Goal: Task Accomplishment & Management: Complete application form

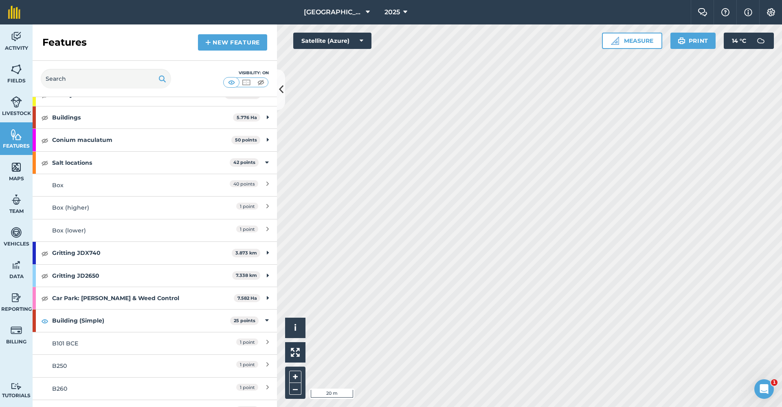
scroll to position [427, 0]
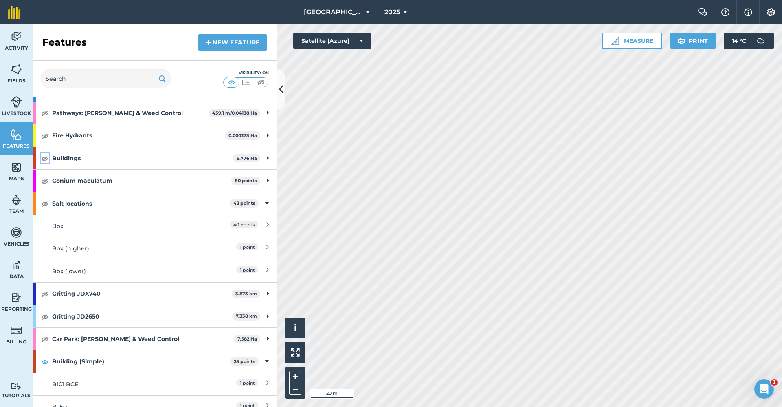
click at [46, 156] on img at bounding box center [44, 158] width 7 height 10
click at [227, 37] on link "New feature" at bounding box center [232, 42] width 69 height 16
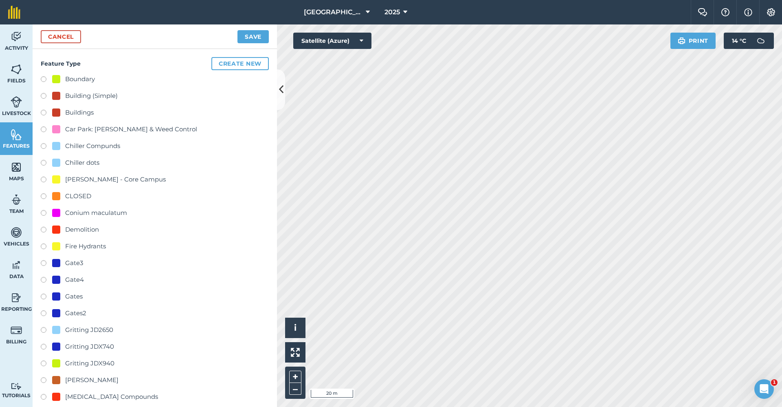
click at [82, 93] on div "Building (Simple)" at bounding box center [91, 96] width 53 height 10
radio input "true"
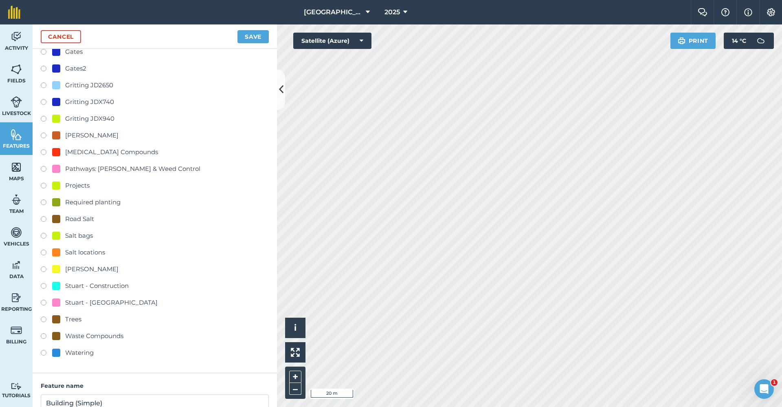
scroll to position [334, 0]
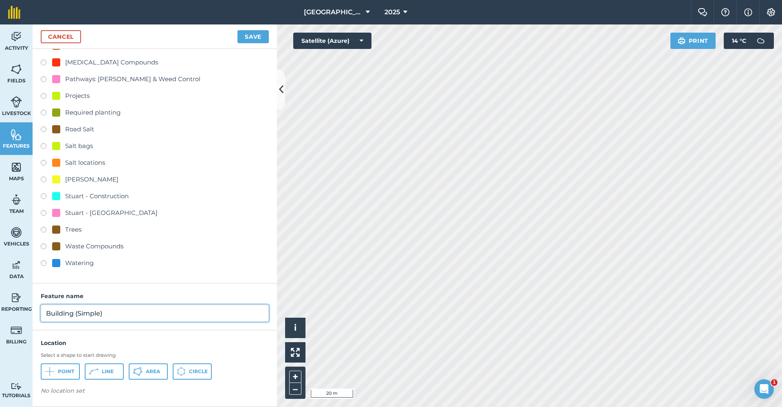
drag, startPoint x: 106, startPoint y: 318, endPoint x: 9, endPoint y: 301, distance: 97.9
click at [9, 301] on div "Activity Fields Livestock Features Maps Team Vehicles Data Reporting Billing Tu…" at bounding box center [391, 215] width 782 height 382
type input "B530 Forum"
click at [62, 370] on span "Point" at bounding box center [66, 371] width 16 height 7
click at [248, 34] on button "Save" at bounding box center [252, 36] width 31 height 13
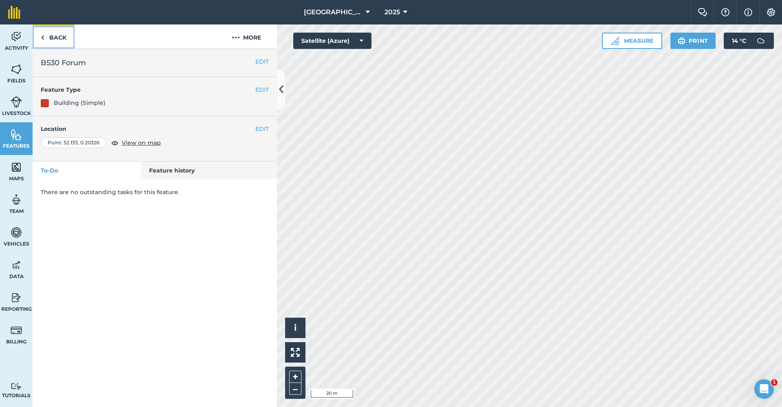
click at [62, 35] on link "Back" at bounding box center [54, 36] width 42 height 24
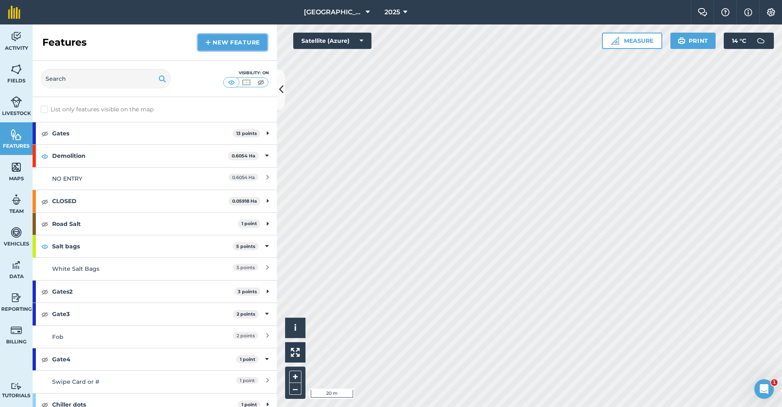
click at [257, 42] on link "New feature" at bounding box center [232, 42] width 69 height 16
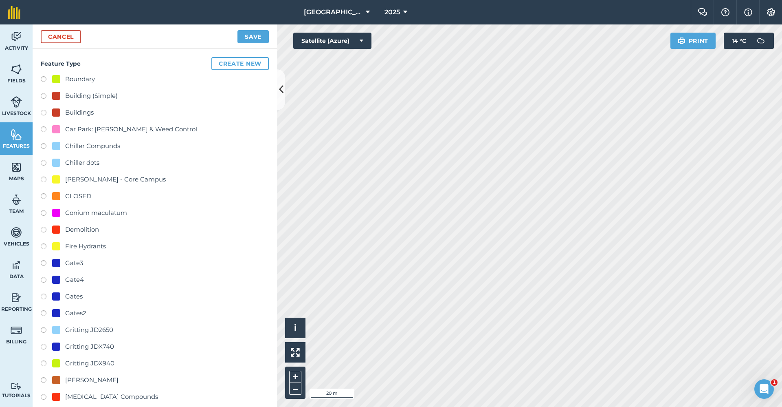
click at [104, 95] on div "Building (Simple)" at bounding box center [91, 96] width 53 height 10
radio input "true"
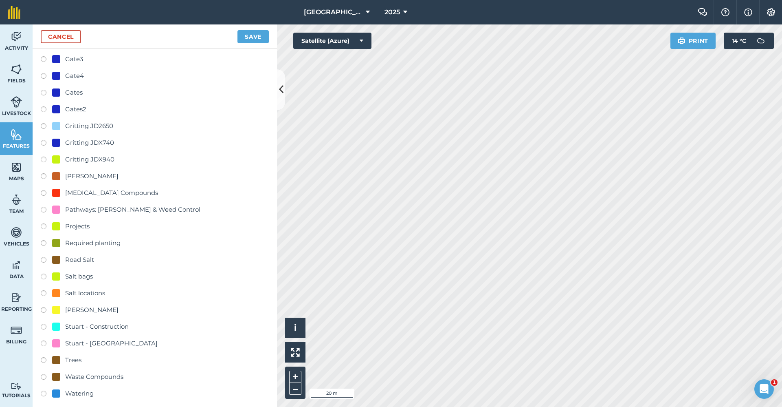
scroll to position [334, 0]
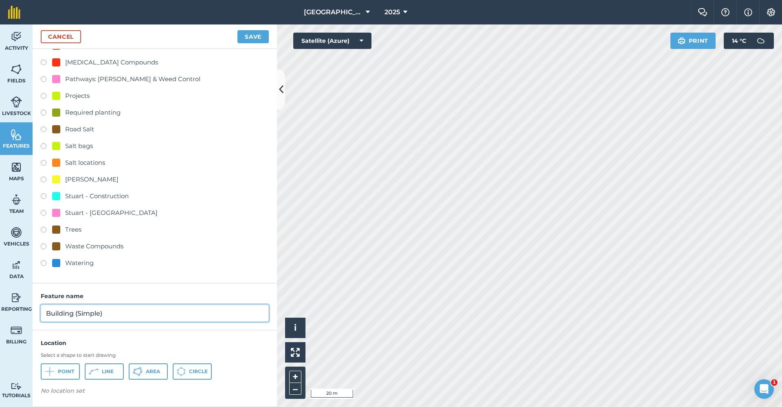
drag, startPoint x: 113, startPoint y: 317, endPoint x: 14, endPoint y: 287, distance: 103.5
click at [14, 287] on div "Activity Fields Livestock Features Maps Team Vehicles Data Reporting Billing Tu…" at bounding box center [391, 215] width 782 height 382
type input "B540"
click at [73, 374] on span "Point" at bounding box center [66, 371] width 16 height 7
click at [240, 43] on button "Save" at bounding box center [252, 36] width 31 height 13
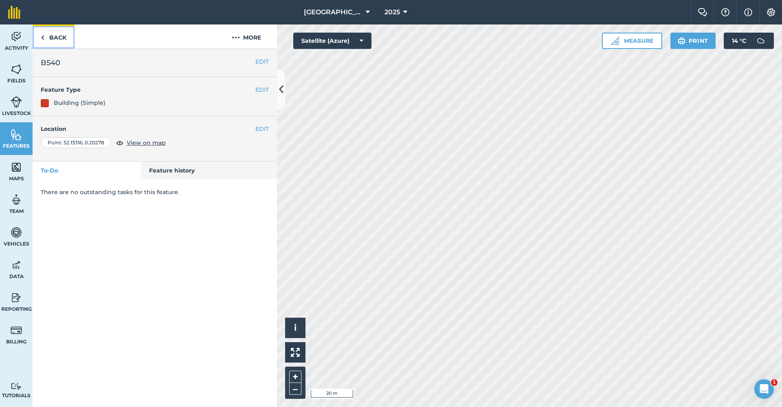
click at [59, 37] on link "Back" at bounding box center [54, 36] width 42 height 24
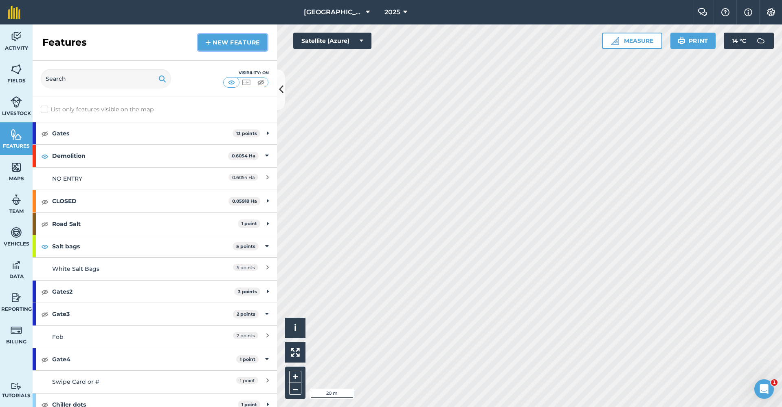
click at [248, 42] on link "New feature" at bounding box center [232, 42] width 69 height 16
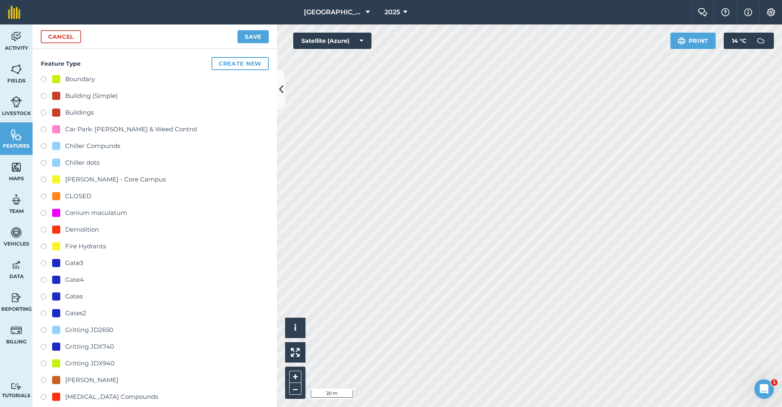
click at [102, 97] on div "Building (Simple)" at bounding box center [91, 96] width 53 height 10
radio input "true"
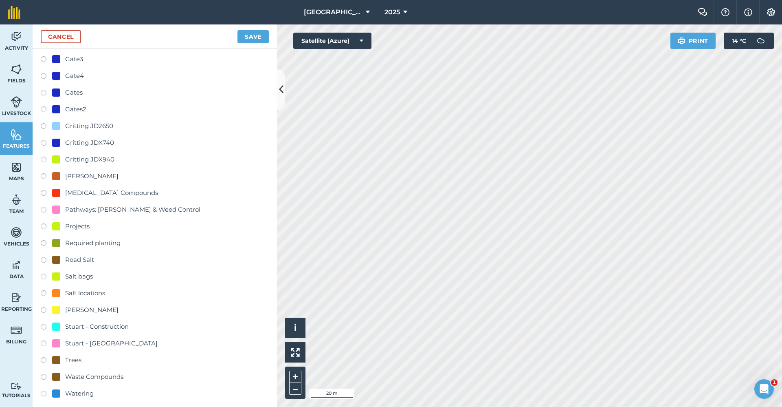
scroll to position [334, 0]
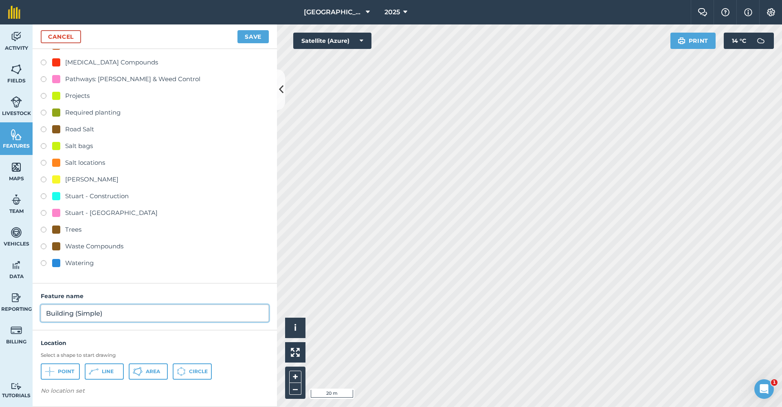
drag, startPoint x: 132, startPoint y: 317, endPoint x: 28, endPoint y: 311, distance: 104.5
click at [28, 311] on div "Activity Fields Livestock Features Maps Team Vehicles Data Reporting Billing Tu…" at bounding box center [391, 215] width 782 height 382
type input "B570"
click at [63, 372] on span "Point" at bounding box center [66, 371] width 16 height 7
click at [249, 33] on button "Save" at bounding box center [252, 36] width 31 height 13
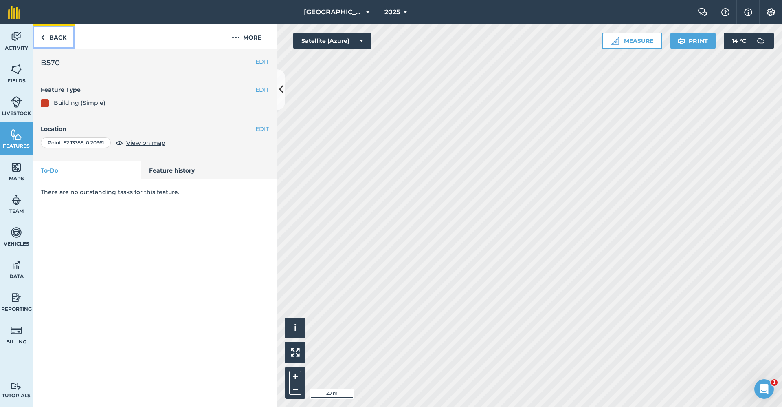
click at [66, 33] on link "Back" at bounding box center [54, 36] width 42 height 24
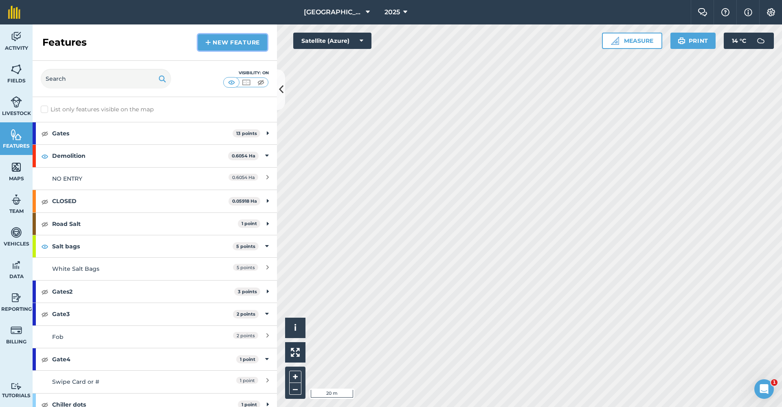
click at [225, 46] on link "New feature" at bounding box center [232, 42] width 69 height 16
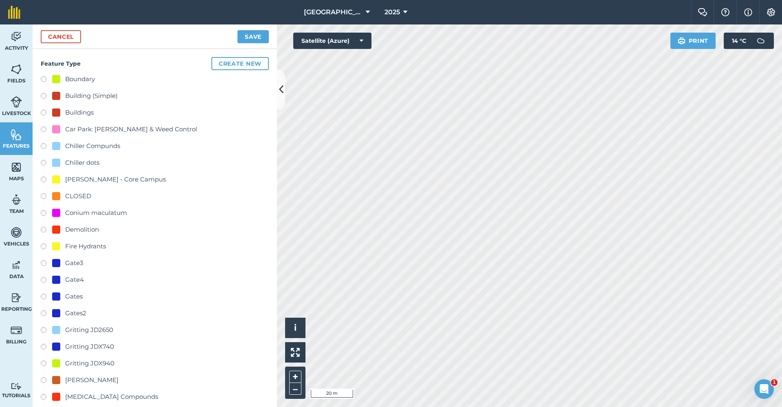
click at [85, 97] on div "Building (Simple)" at bounding box center [91, 96] width 53 height 10
radio input "true"
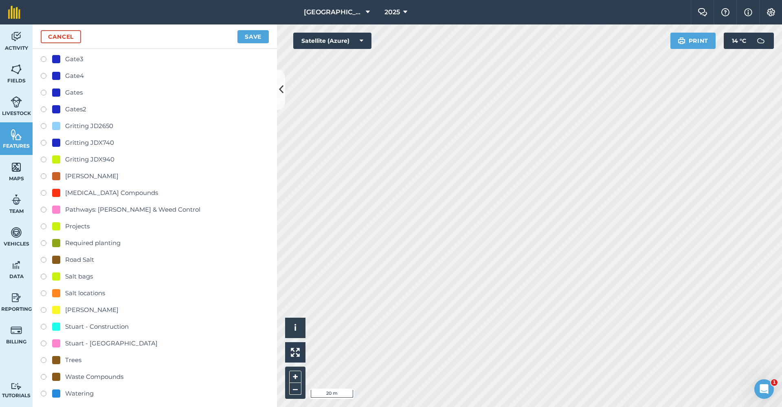
scroll to position [334, 0]
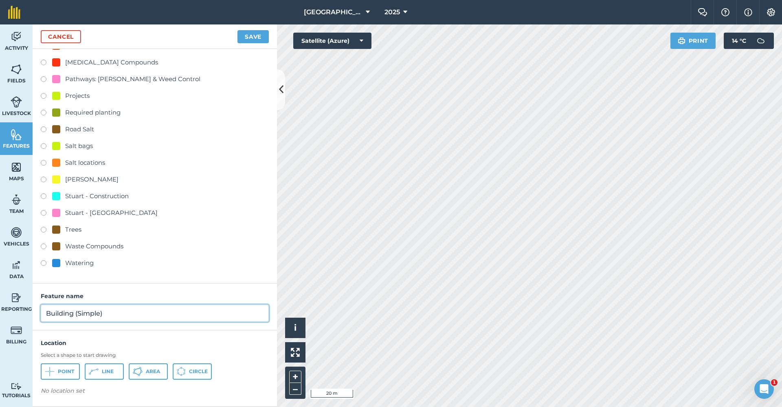
drag, startPoint x: 113, startPoint y: 306, endPoint x: 13, endPoint y: 309, distance: 99.8
click at [13, 309] on div "Activity Fields Livestock Features Maps Team Vehicles Data Reporting Billing Tu…" at bounding box center [391, 215] width 782 height 382
type input "B580 [PERSON_NAME]"
click at [66, 372] on span "Point" at bounding box center [66, 371] width 16 height 7
click at [248, 41] on button "Save" at bounding box center [252, 36] width 31 height 13
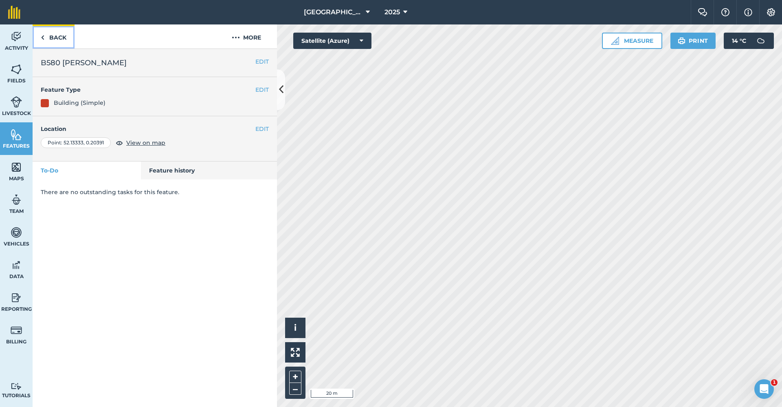
click at [57, 38] on link "Back" at bounding box center [54, 36] width 42 height 24
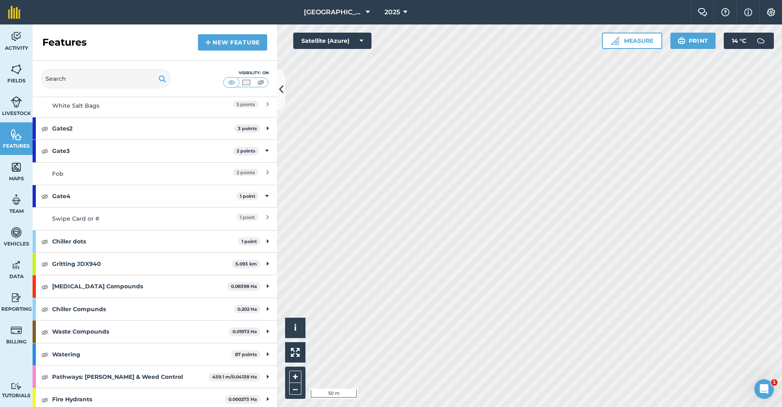
scroll to position [244, 0]
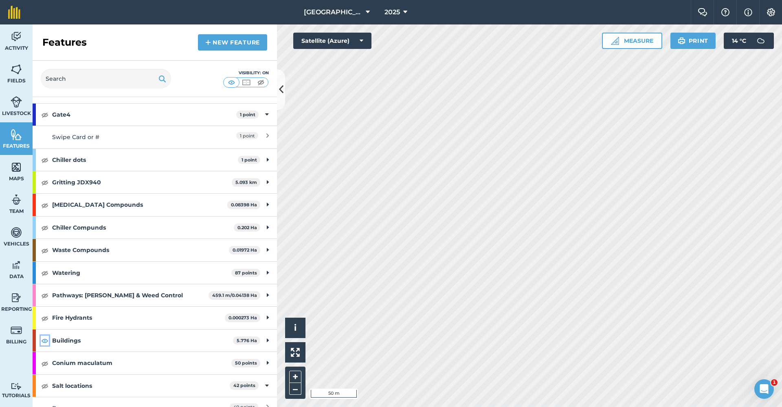
click at [45, 340] on img at bounding box center [44, 340] width 7 height 10
click at [235, 34] on link "New feature" at bounding box center [232, 42] width 69 height 16
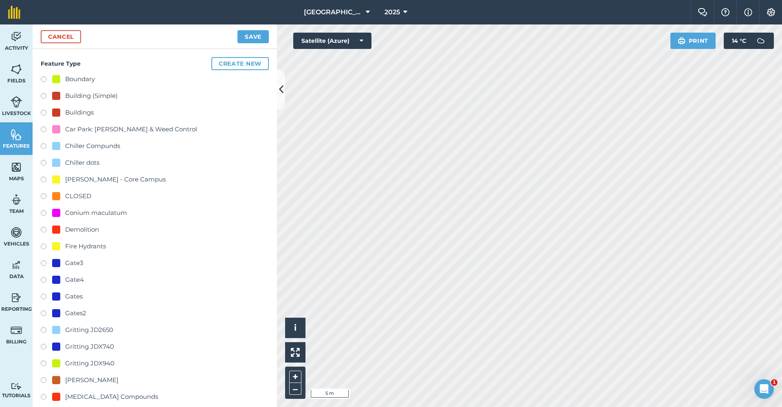
click at [102, 97] on div "Building (Simple)" at bounding box center [91, 96] width 53 height 10
radio input "true"
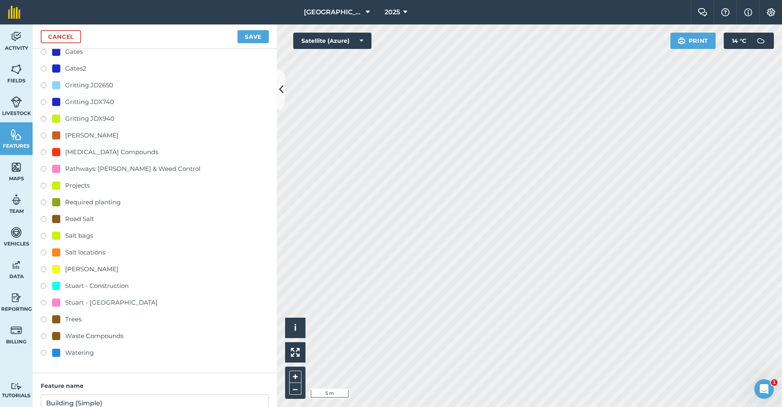
scroll to position [334, 0]
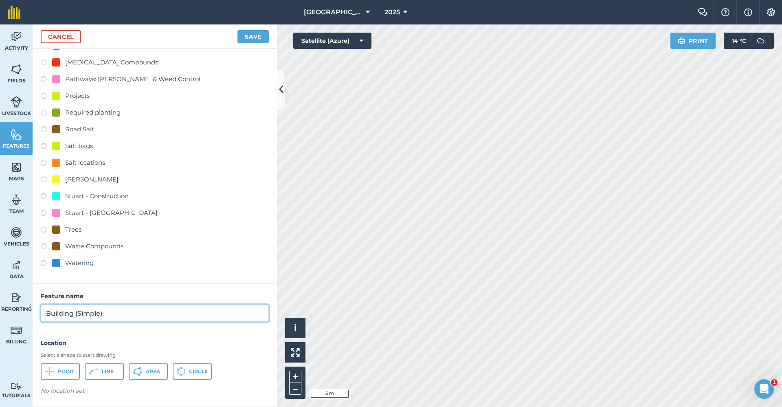
drag, startPoint x: 107, startPoint y: 317, endPoint x: 44, endPoint y: 310, distance: 62.8
click at [44, 310] on input "Building (Simple)" at bounding box center [155, 312] width 228 height 17
type input "B666 Kiosk"
click at [62, 372] on span "Point" at bounding box center [66, 371] width 16 height 7
click at [253, 38] on button "Save" at bounding box center [252, 36] width 31 height 13
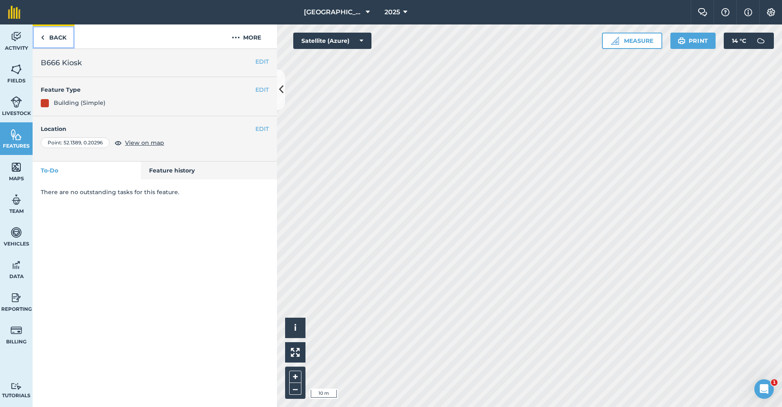
click at [48, 37] on link "Back" at bounding box center [54, 36] width 42 height 24
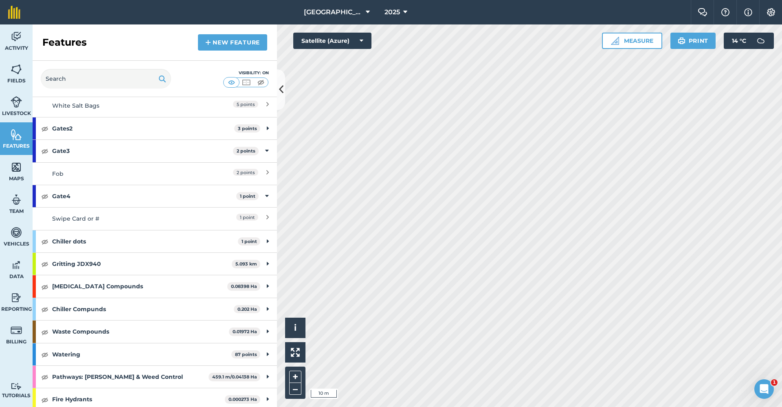
scroll to position [285, 0]
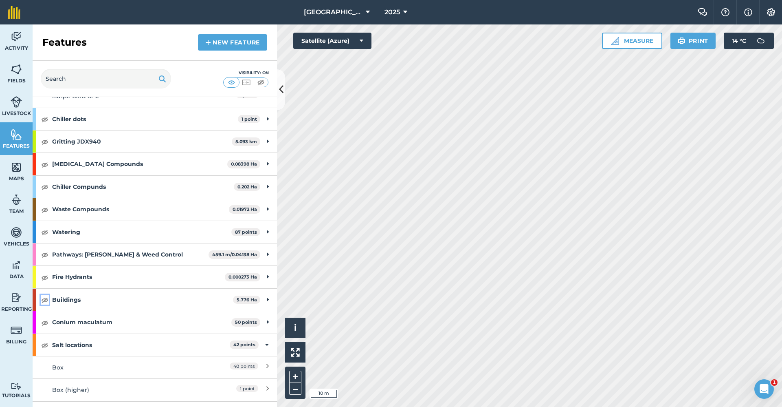
click at [43, 299] on img at bounding box center [44, 300] width 7 height 10
click at [218, 40] on link "New feature" at bounding box center [232, 42] width 69 height 16
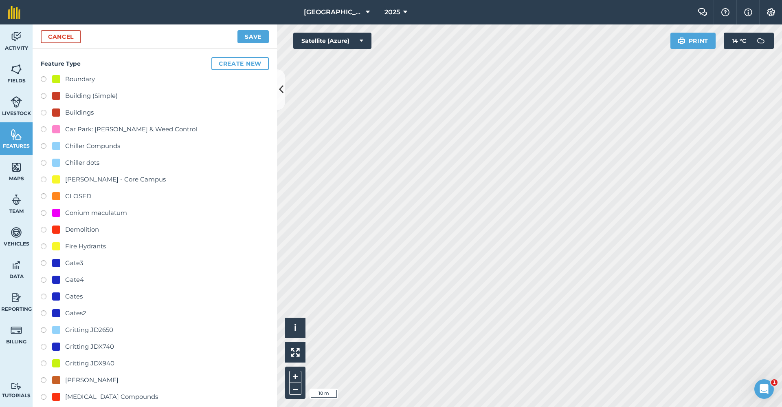
click at [104, 94] on div "Building (Simple)" at bounding box center [91, 96] width 53 height 10
radio input "true"
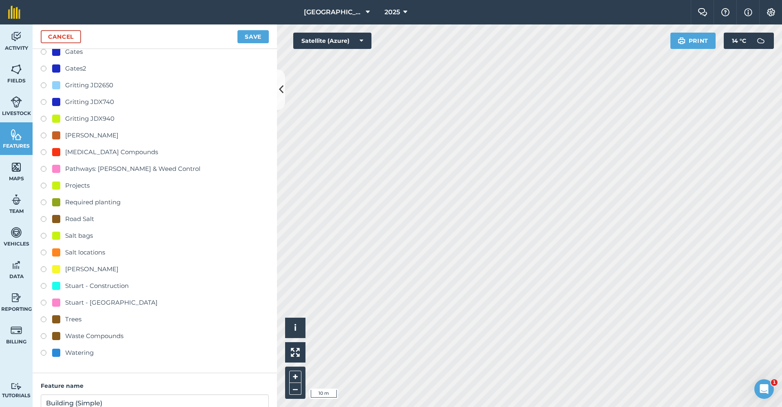
scroll to position [334, 0]
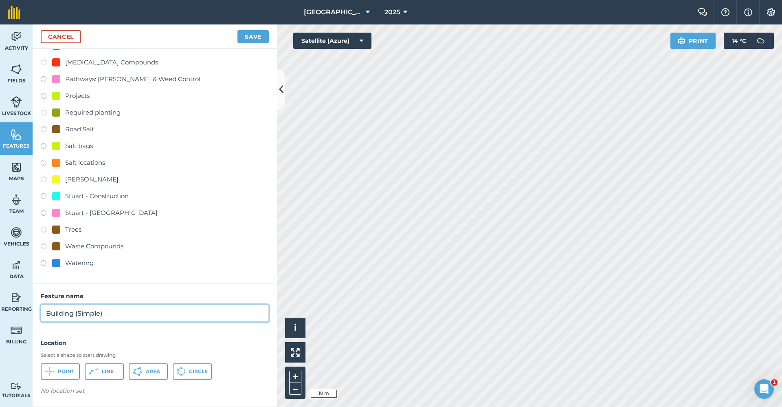
drag, startPoint x: 128, startPoint y: 306, endPoint x: 37, endPoint y: 301, distance: 90.6
click at [37, 301] on div "Feature name Building (Simple)" at bounding box center [155, 306] width 244 height 47
type input "ELM Office"
click at [60, 368] on span "Point" at bounding box center [66, 371] width 16 height 7
click at [265, 35] on button "Save" at bounding box center [252, 36] width 31 height 13
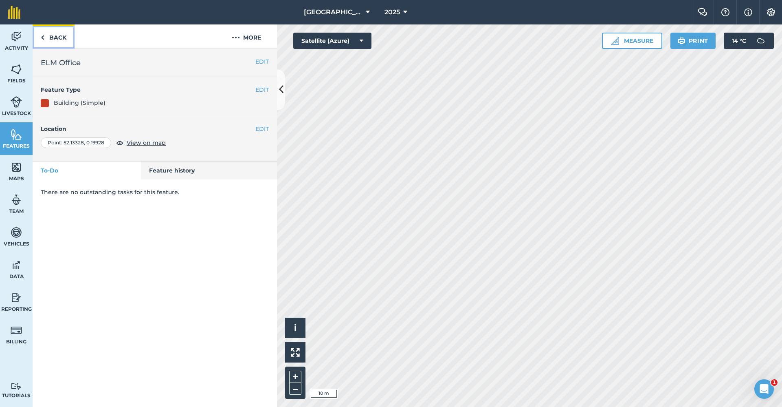
click at [62, 37] on link "Back" at bounding box center [54, 36] width 42 height 24
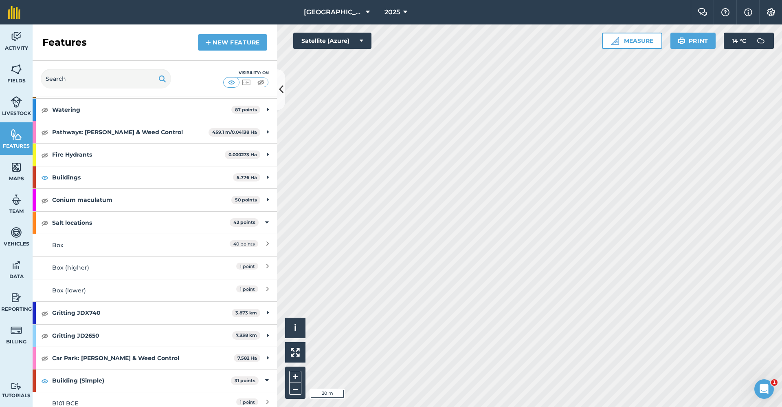
scroll to position [448, 0]
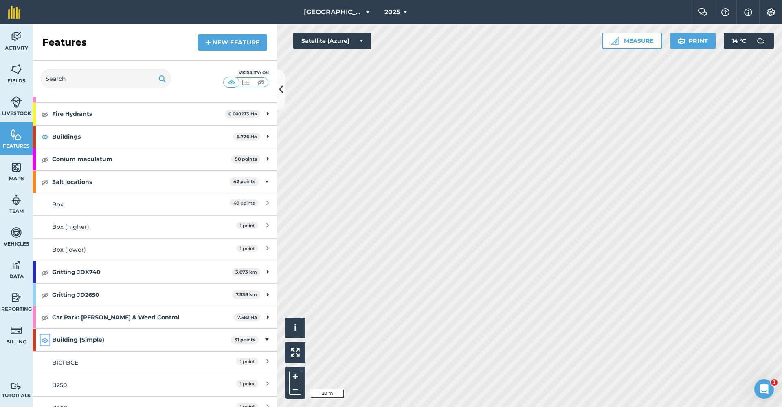
click at [43, 341] on img at bounding box center [44, 340] width 7 height 10
click at [44, 138] on img at bounding box center [44, 137] width 7 height 10
click at [281, 88] on icon at bounding box center [281, 89] width 4 height 14
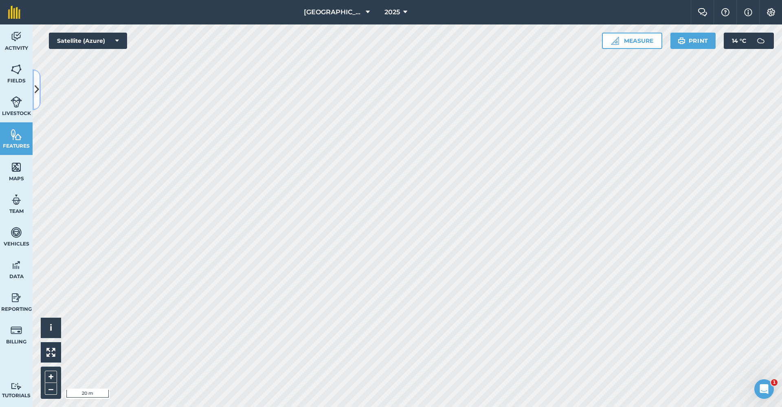
click at [37, 92] on icon at bounding box center [37, 89] width 4 height 14
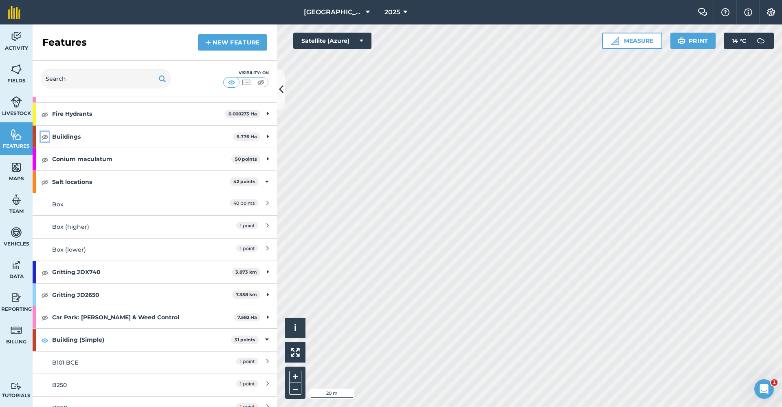
click at [42, 137] on img at bounding box center [44, 137] width 7 height 10
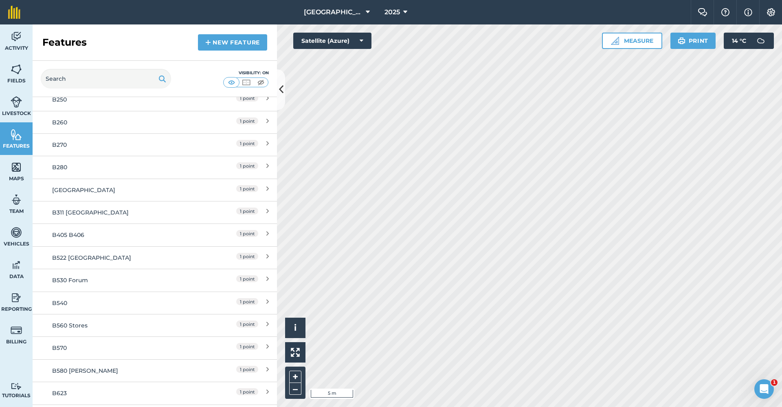
scroll to position [693, 0]
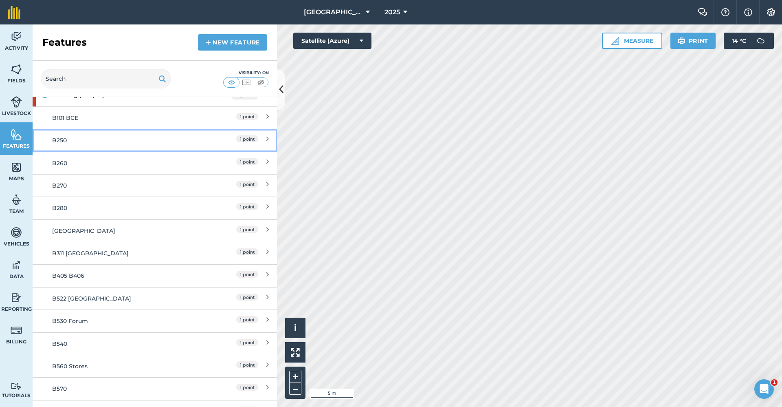
click at [104, 142] on div "B250" at bounding box center [124, 140] width 145 height 9
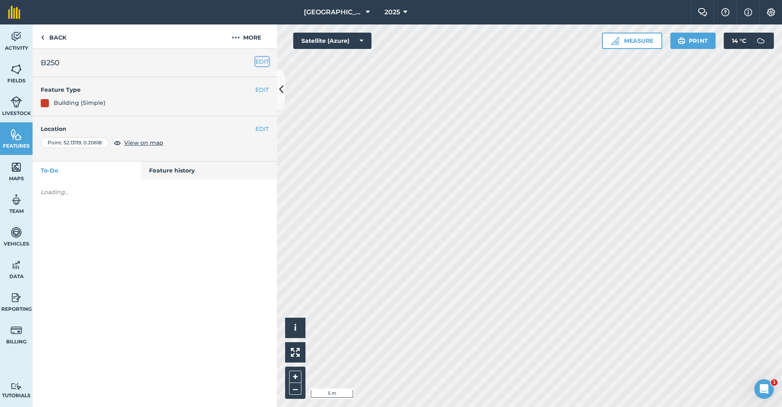
click at [260, 63] on button "EDIT" at bounding box center [261, 61] width 13 height 9
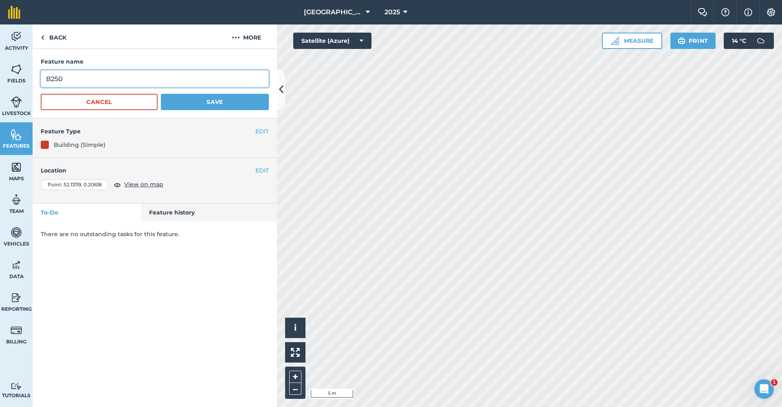
click at [115, 77] on input "B250" at bounding box center [155, 78] width 228 height 17
type input "B250 [PERSON_NAME]"
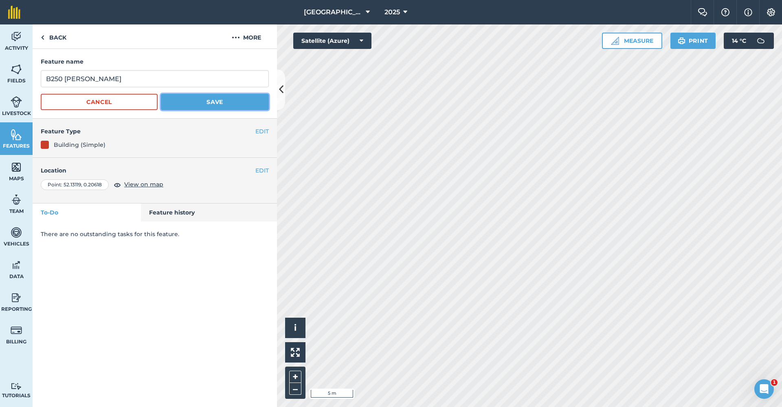
click at [234, 99] on button "Save" at bounding box center [215, 102] width 108 height 16
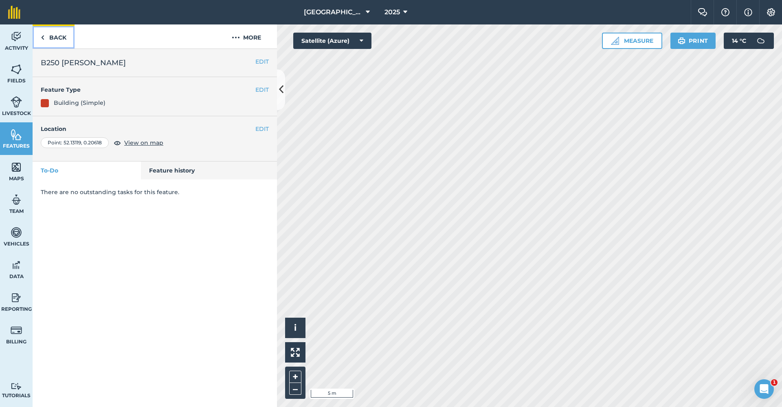
click at [63, 37] on link "Back" at bounding box center [54, 36] width 42 height 24
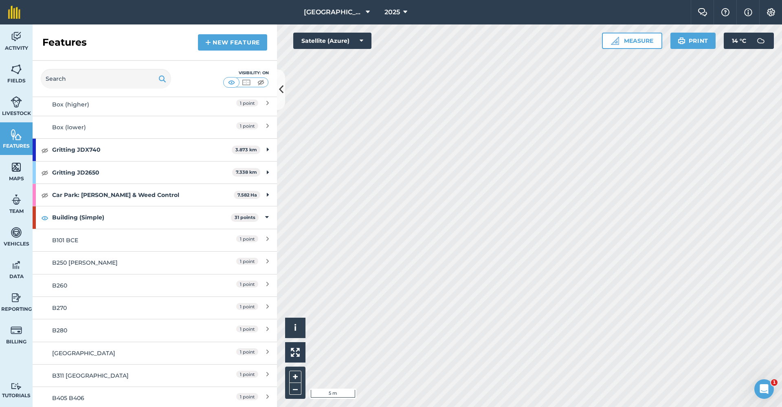
scroll to position [611, 0]
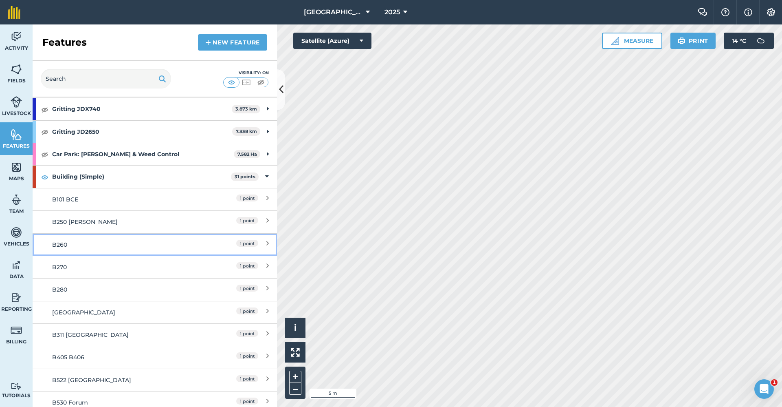
click at [140, 238] on link "B260 1 point" at bounding box center [155, 244] width 244 height 22
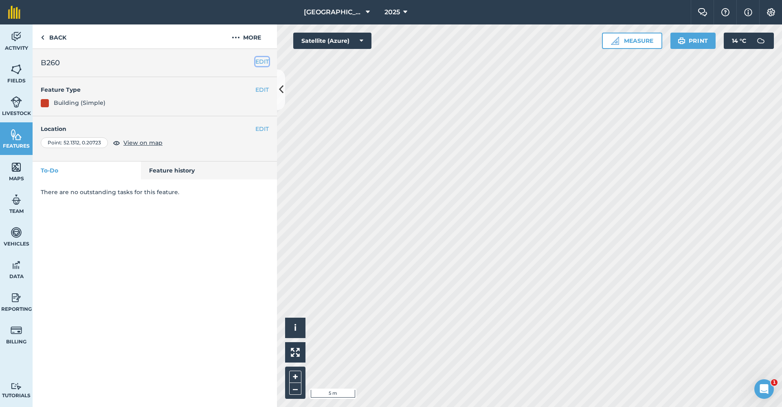
click at [262, 59] on button "EDIT" at bounding box center [261, 61] width 13 height 9
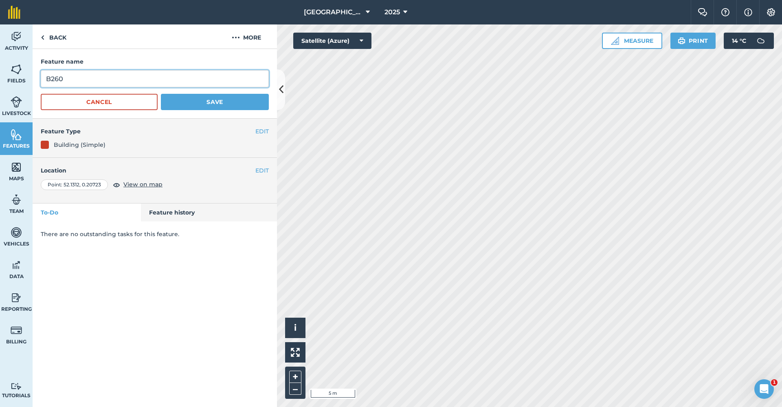
click at [157, 80] on input "B260" at bounding box center [155, 78] width 228 height 17
type input "B260 Meditrina"
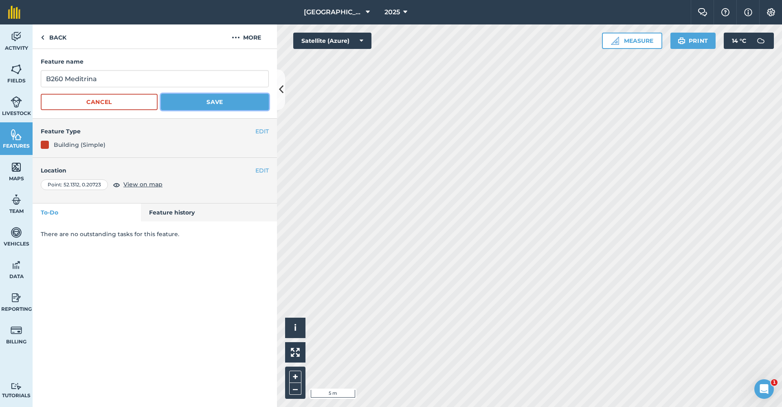
click at [204, 107] on button "Save" at bounding box center [215, 102] width 108 height 16
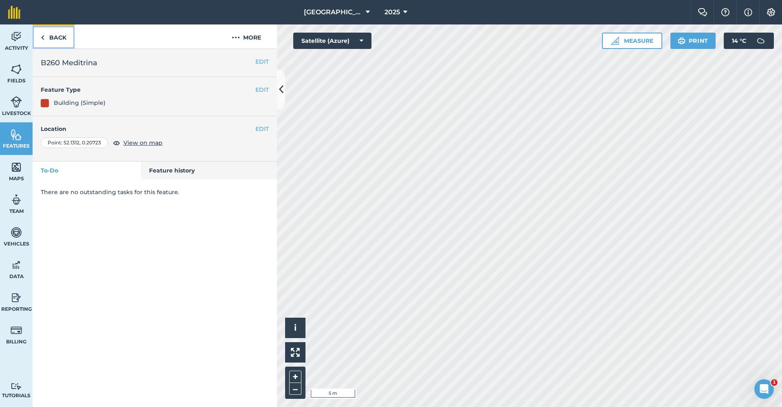
click at [60, 43] on link "Back" at bounding box center [54, 36] width 42 height 24
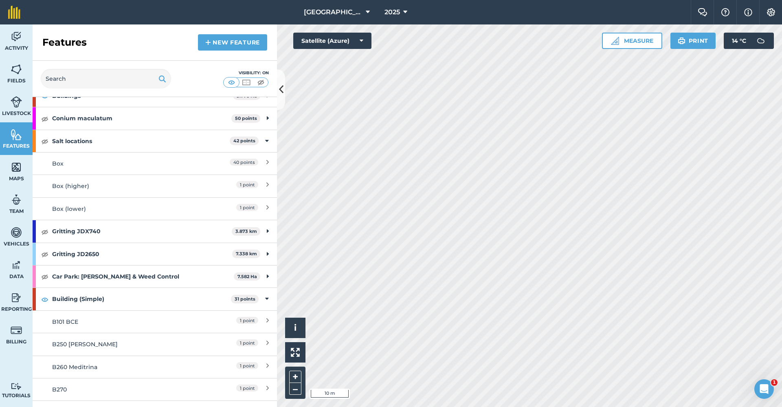
scroll to position [570, 0]
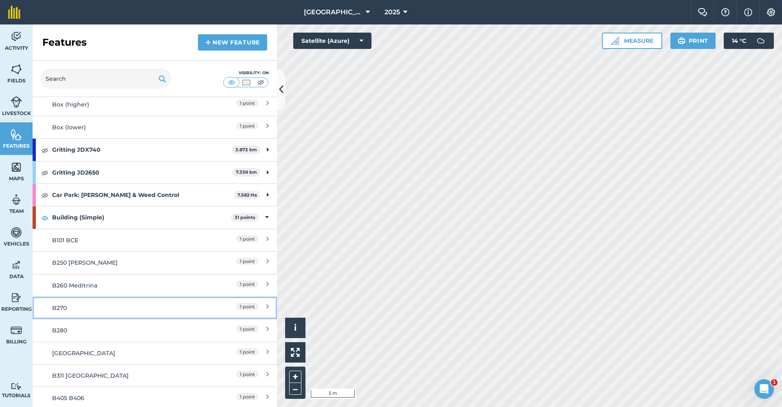
click at [113, 306] on div "B270" at bounding box center [124, 307] width 145 height 9
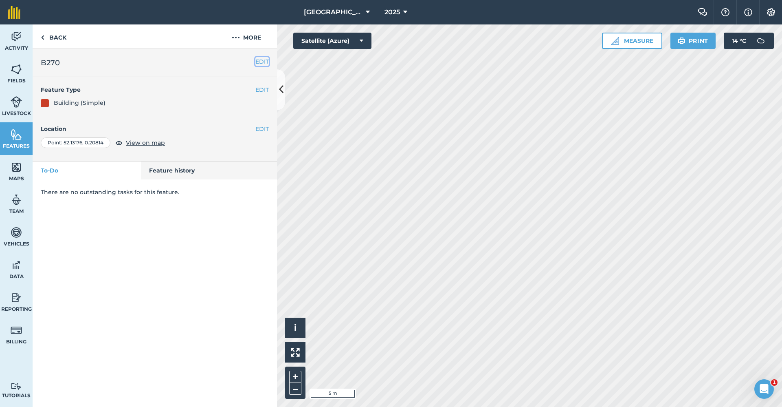
click at [259, 61] on button "EDIT" at bounding box center [261, 61] width 13 height 9
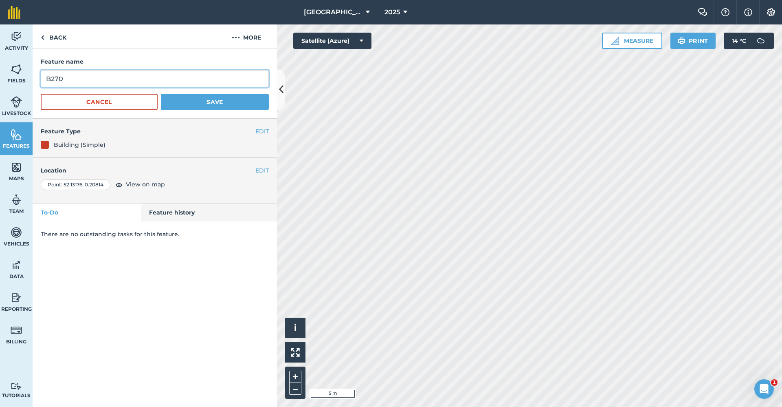
click at [160, 71] on input "B270" at bounding box center [155, 78] width 228 height 17
type input "B270 [PERSON_NAME]"
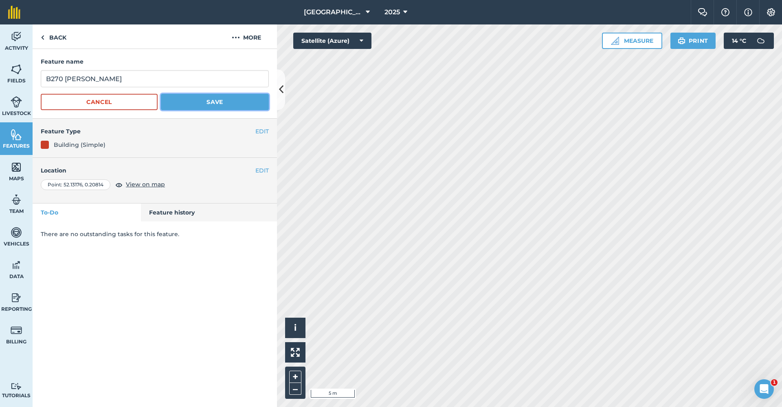
click at [191, 100] on button "Save" at bounding box center [215, 102] width 108 height 16
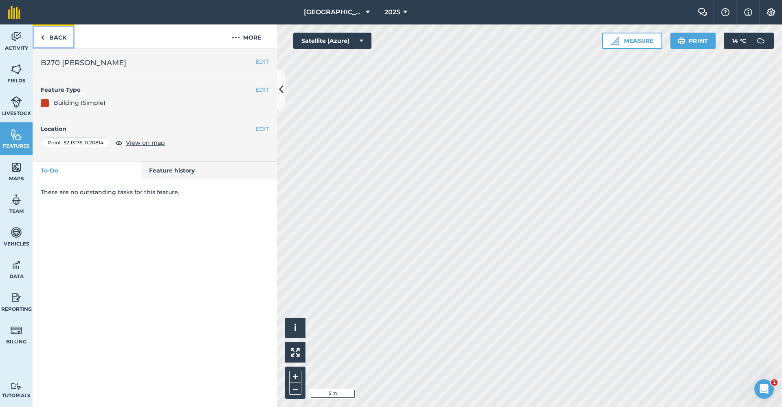
click at [59, 40] on link "Back" at bounding box center [54, 36] width 42 height 24
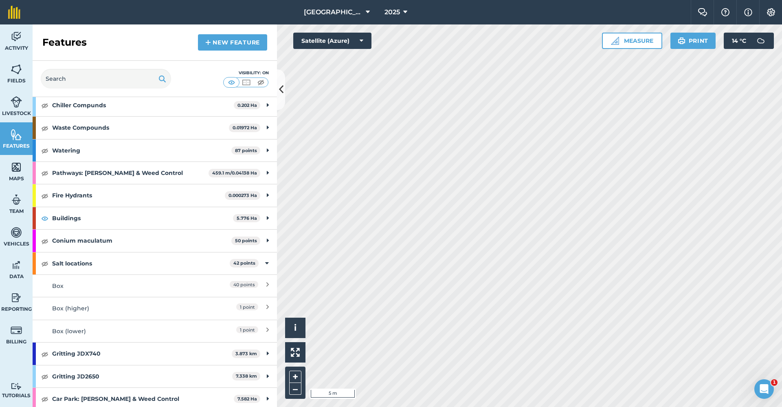
scroll to position [530, 0]
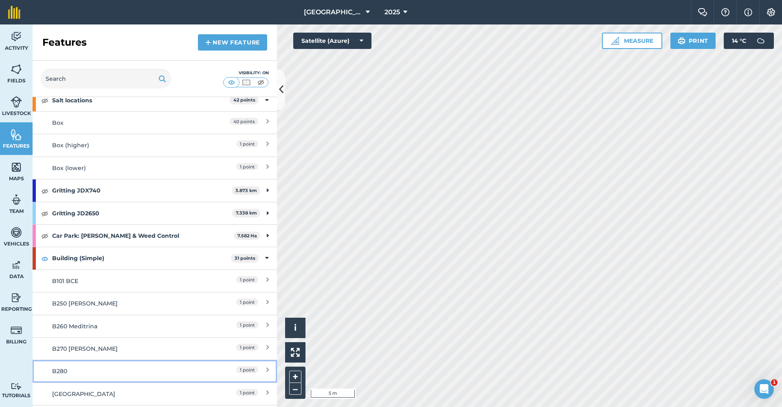
click at [98, 365] on link "B280 1 point" at bounding box center [155, 370] width 244 height 22
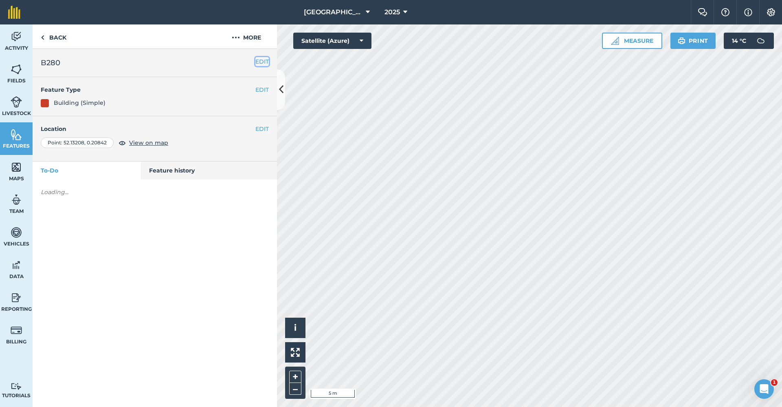
click at [265, 64] on button "EDIT" at bounding box center [261, 61] width 13 height 9
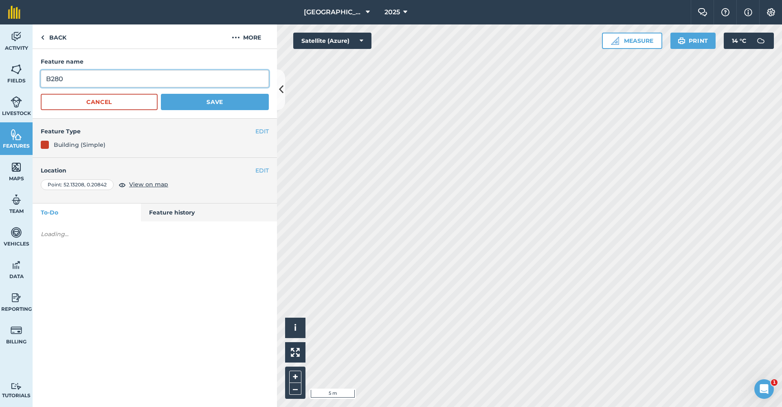
click at [145, 86] on input "B280" at bounding box center [155, 78] width 228 height 17
type input "B280 Moneta"
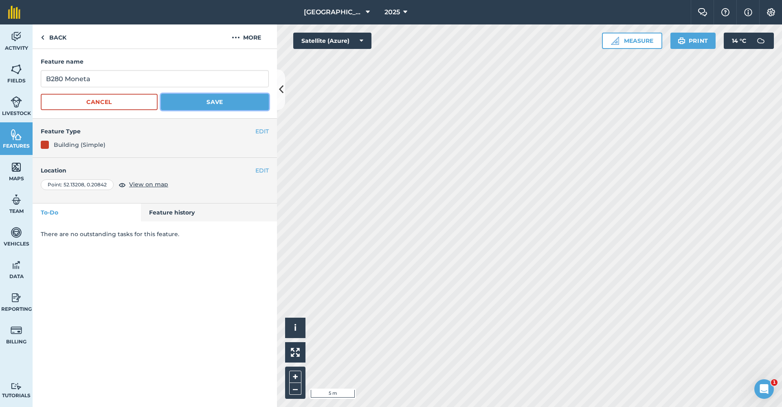
click at [198, 108] on button "Save" at bounding box center [215, 102] width 108 height 16
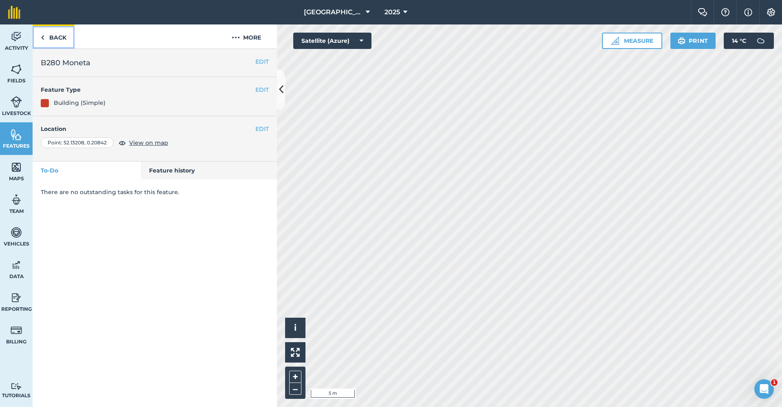
click at [62, 47] on link "Back" at bounding box center [54, 36] width 42 height 24
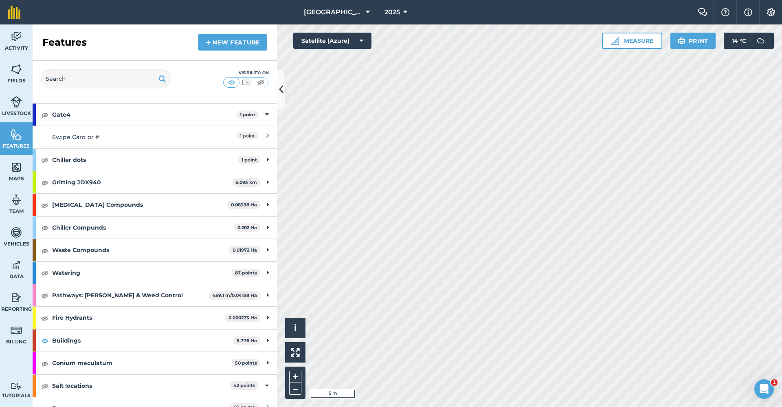
scroll to position [285, 0]
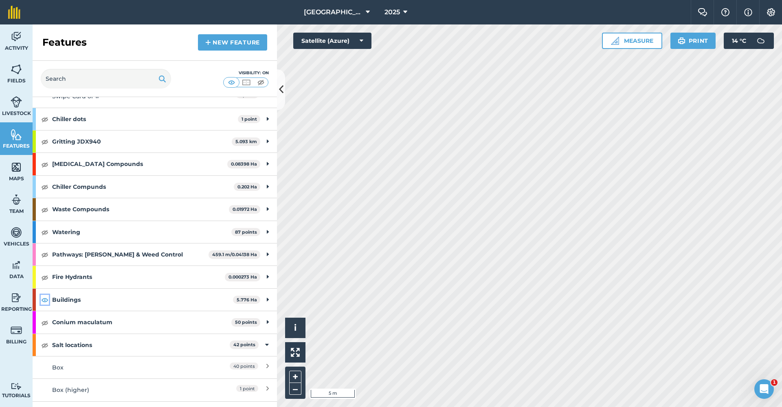
click at [44, 298] on img at bounding box center [44, 300] width 7 height 10
click at [281, 84] on icon at bounding box center [281, 89] width 4 height 14
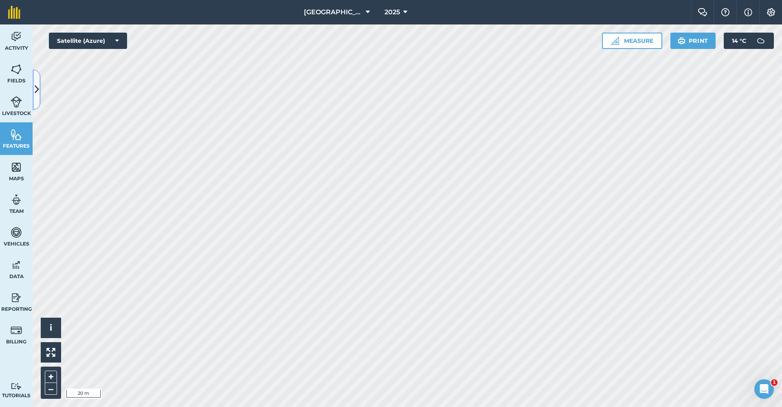
click at [39, 86] on button at bounding box center [37, 89] width 8 height 41
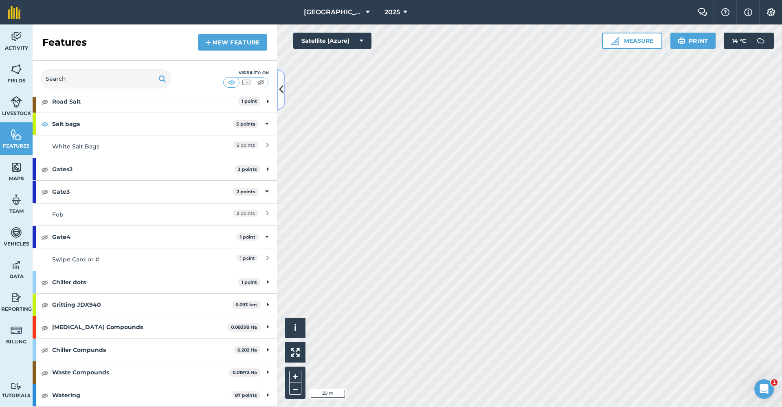
scroll to position [0, 0]
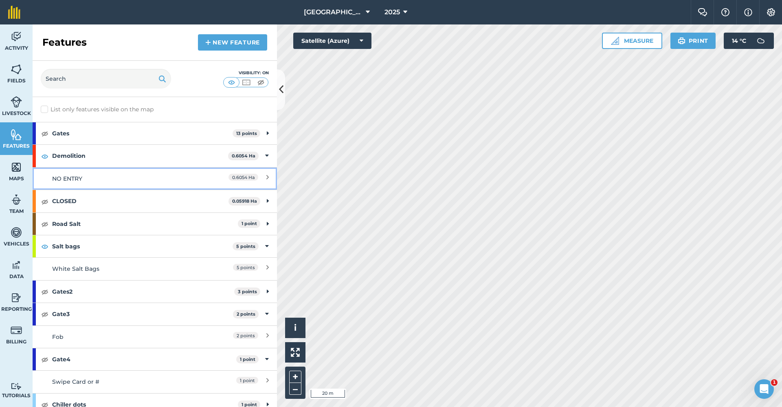
click at [93, 174] on div "NO ENTRY" at bounding box center [124, 178] width 145 height 9
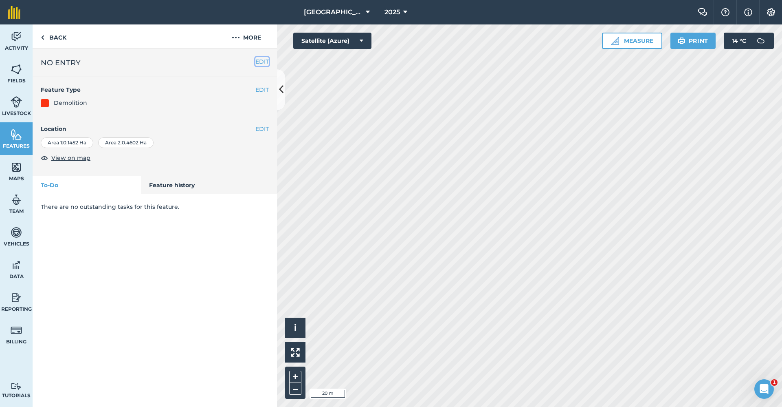
click at [265, 61] on button "EDIT" at bounding box center [261, 61] width 13 height 9
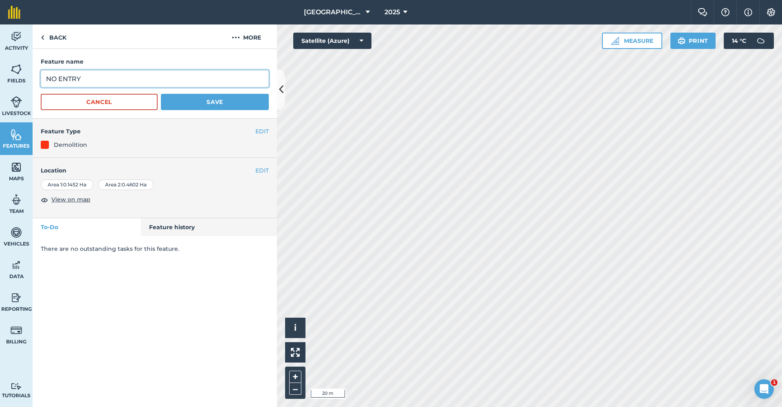
drag, startPoint x: 109, startPoint y: 81, endPoint x: 10, endPoint y: 77, distance: 99.1
click at [10, 77] on div "Activity Fields Livestock Features Maps Team Vehicles Data Reporting Billing Tu…" at bounding box center [391, 215] width 782 height 382
type input "."
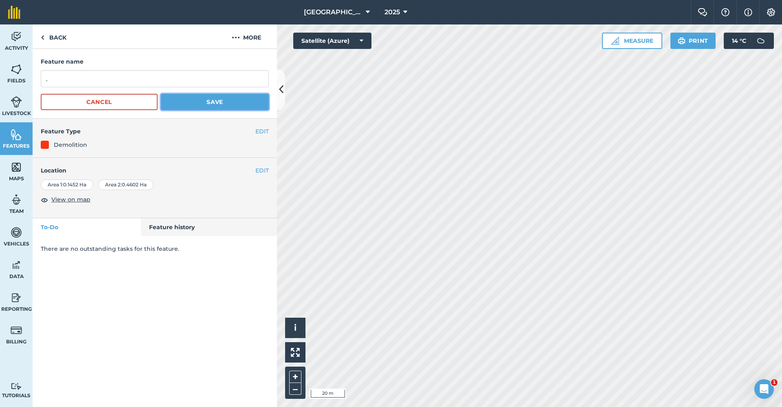
click at [238, 102] on button "Save" at bounding box center [215, 102] width 108 height 16
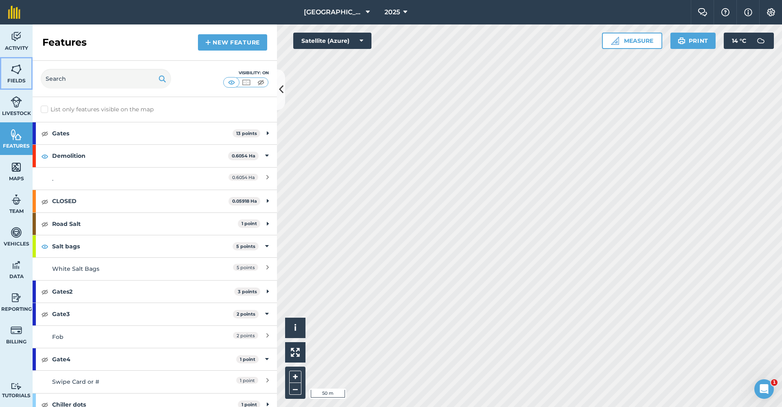
click at [24, 73] on link "Fields" at bounding box center [16, 73] width 33 height 33
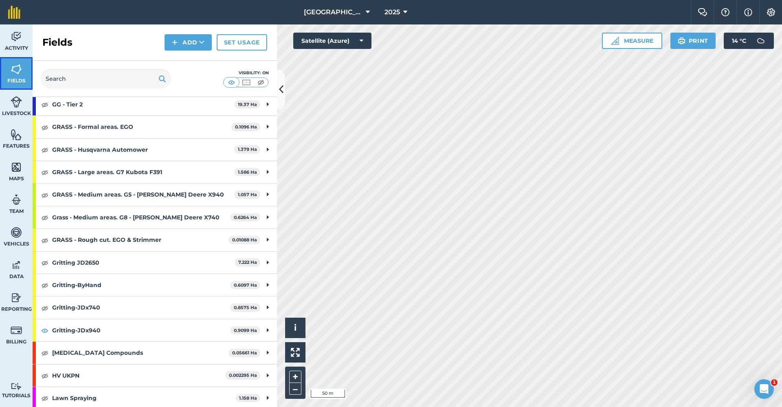
scroll to position [489, 0]
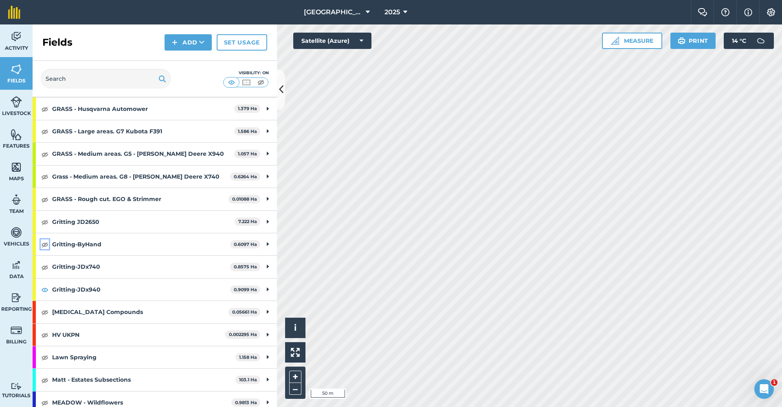
click at [43, 242] on img at bounding box center [44, 244] width 7 height 10
click at [45, 220] on img at bounding box center [44, 222] width 7 height 10
click at [44, 268] on img at bounding box center [44, 267] width 7 height 10
click at [15, 141] on link "Features" at bounding box center [16, 138] width 33 height 33
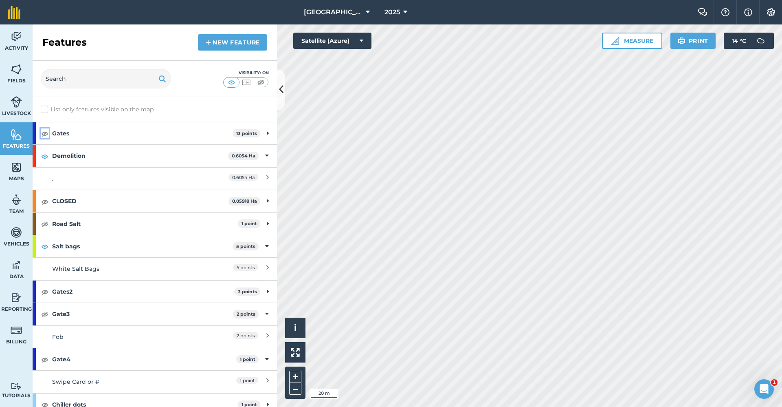
click at [47, 134] on img at bounding box center [44, 133] width 7 height 10
click at [23, 74] on link "Fields" at bounding box center [16, 73] width 33 height 33
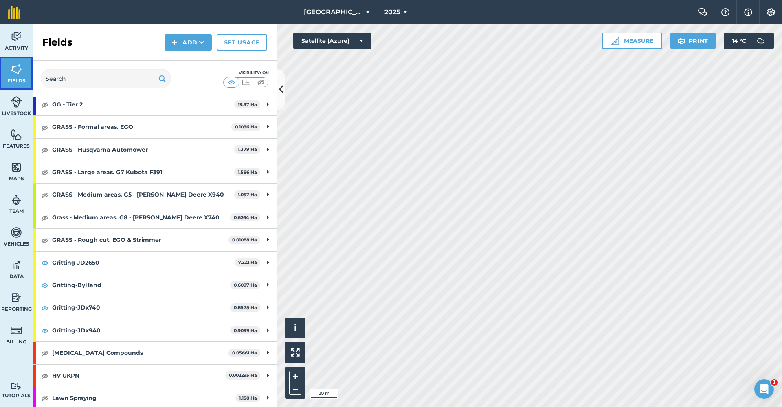
scroll to position [489, 0]
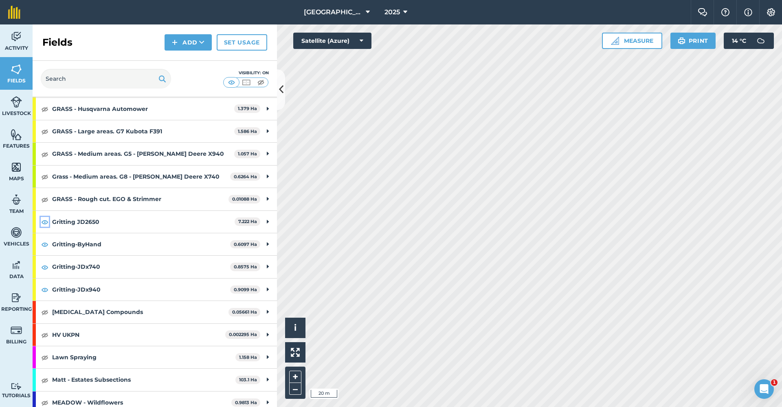
click at [44, 221] on img at bounding box center [44, 222] width 7 height 10
click at [46, 244] on img at bounding box center [44, 244] width 7 height 10
click at [45, 270] on img at bounding box center [44, 267] width 7 height 10
click at [13, 134] on img at bounding box center [16, 134] width 11 height 12
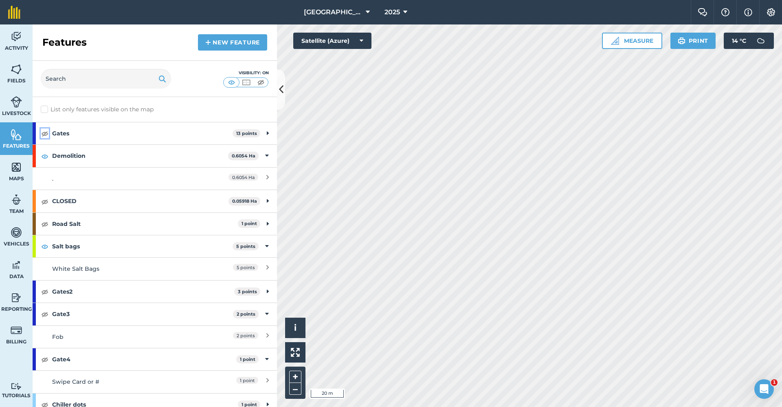
click at [46, 136] on img at bounding box center [44, 133] width 7 height 10
click at [45, 293] on img at bounding box center [44, 291] width 7 height 10
click at [44, 290] on img at bounding box center [44, 291] width 7 height 10
click at [45, 315] on img at bounding box center [44, 314] width 7 height 10
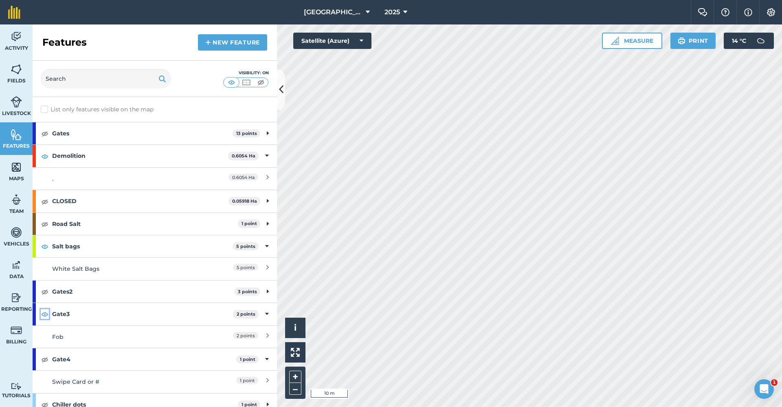
click at [45, 314] on img at bounding box center [44, 314] width 7 height 10
click at [42, 356] on img at bounding box center [44, 359] width 7 height 10
